Goal: Check status

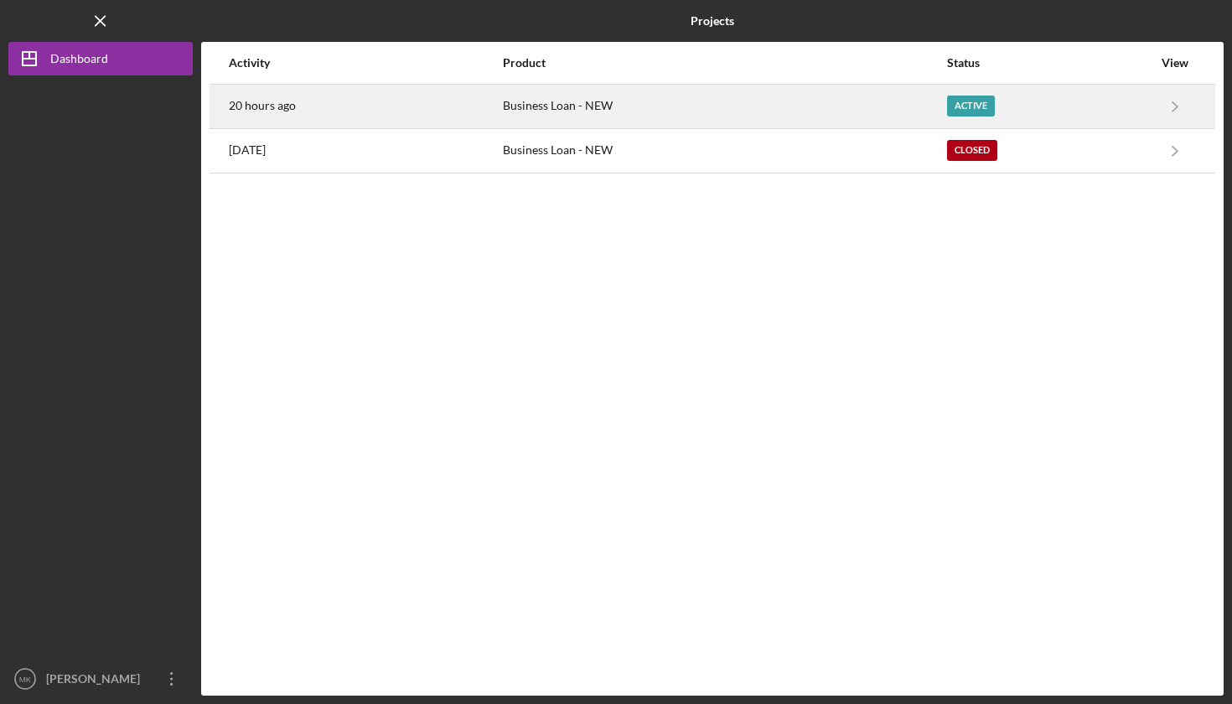
click at [961, 100] on div "Active" at bounding box center [971, 106] width 48 height 21
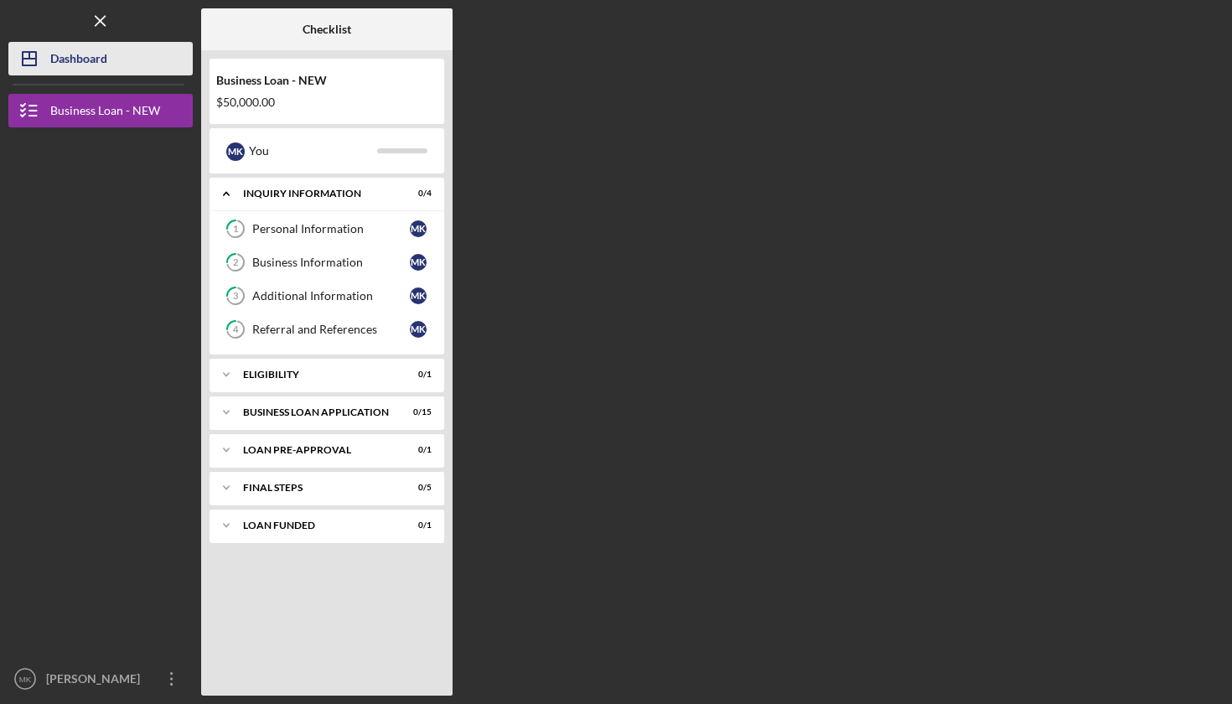
click at [52, 65] on div "Dashboard" at bounding box center [78, 61] width 57 height 38
